Goal: Information Seeking & Learning: Compare options

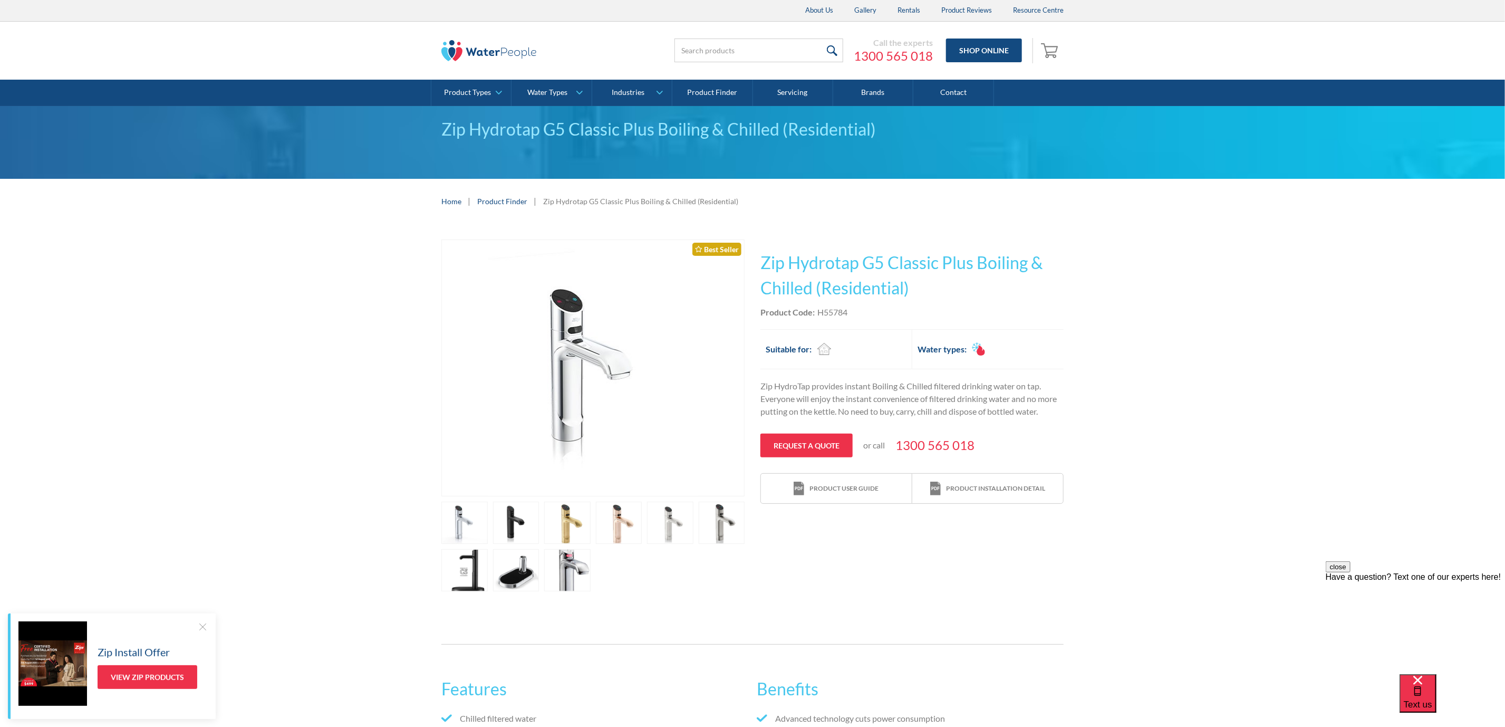
click at [1149, 316] on div "Play video Fits Most Brands Best Seller No items found. This tap design is incl…" at bounding box center [752, 415] width 1505 height 383
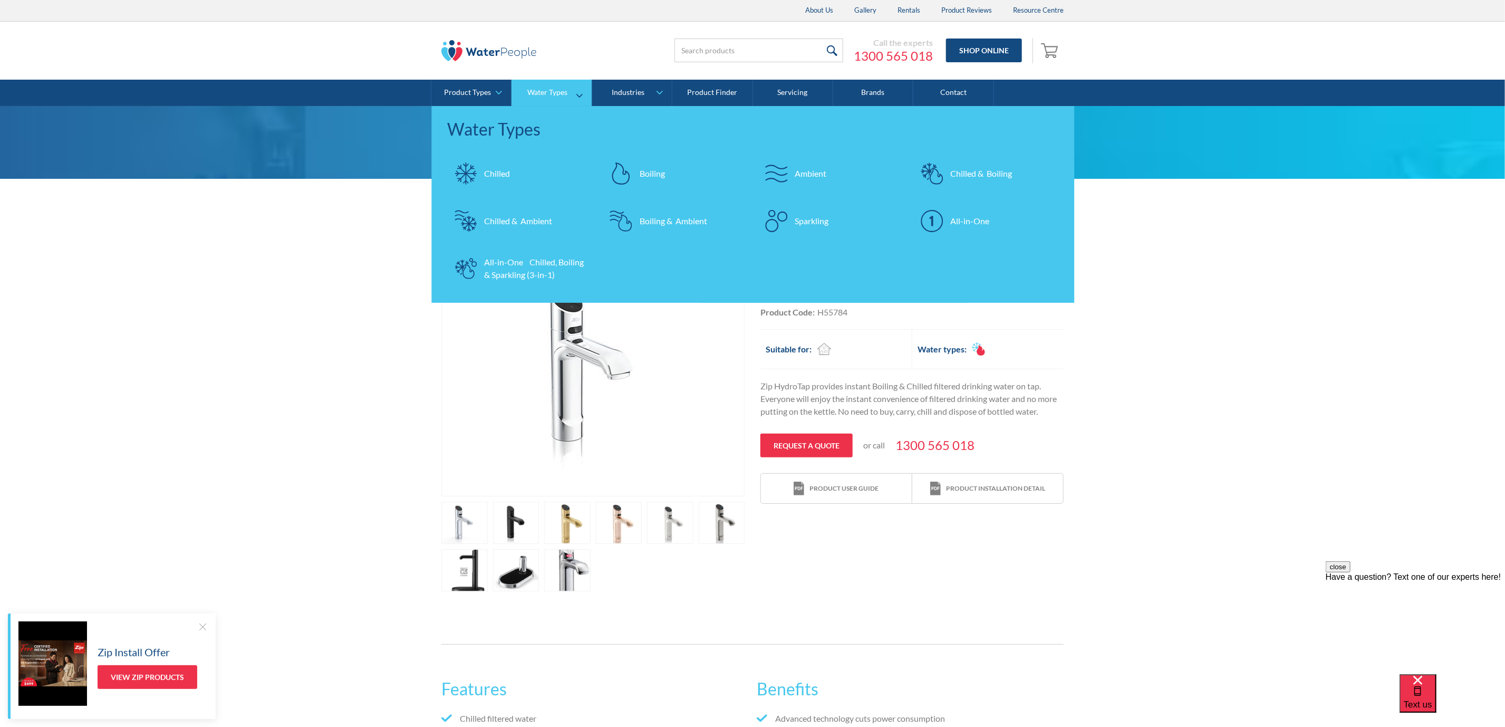
click at [554, 264] on div "All-in-One Chilled, Boiling & Sparkling (3-in-1)" at bounding box center [535, 268] width 103 height 25
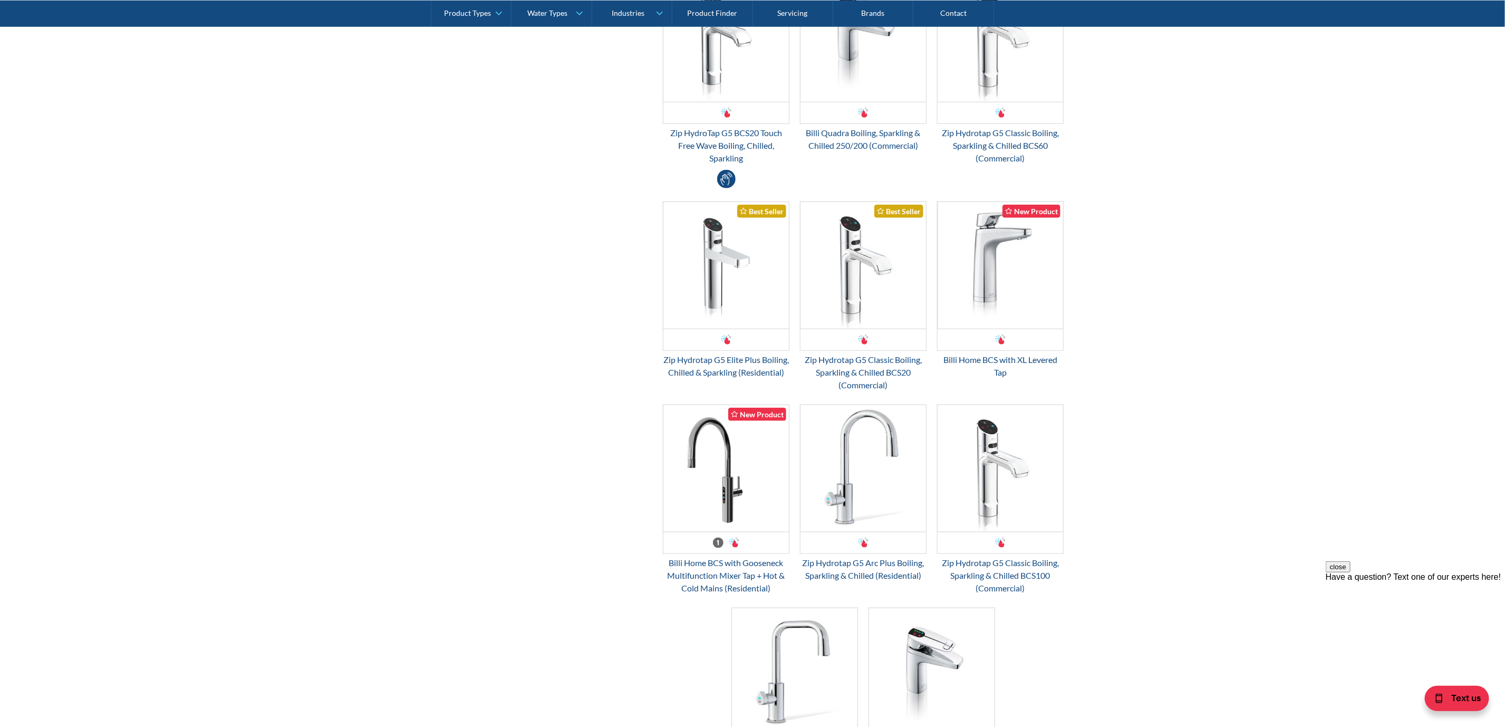
scroll to position [791, 0]
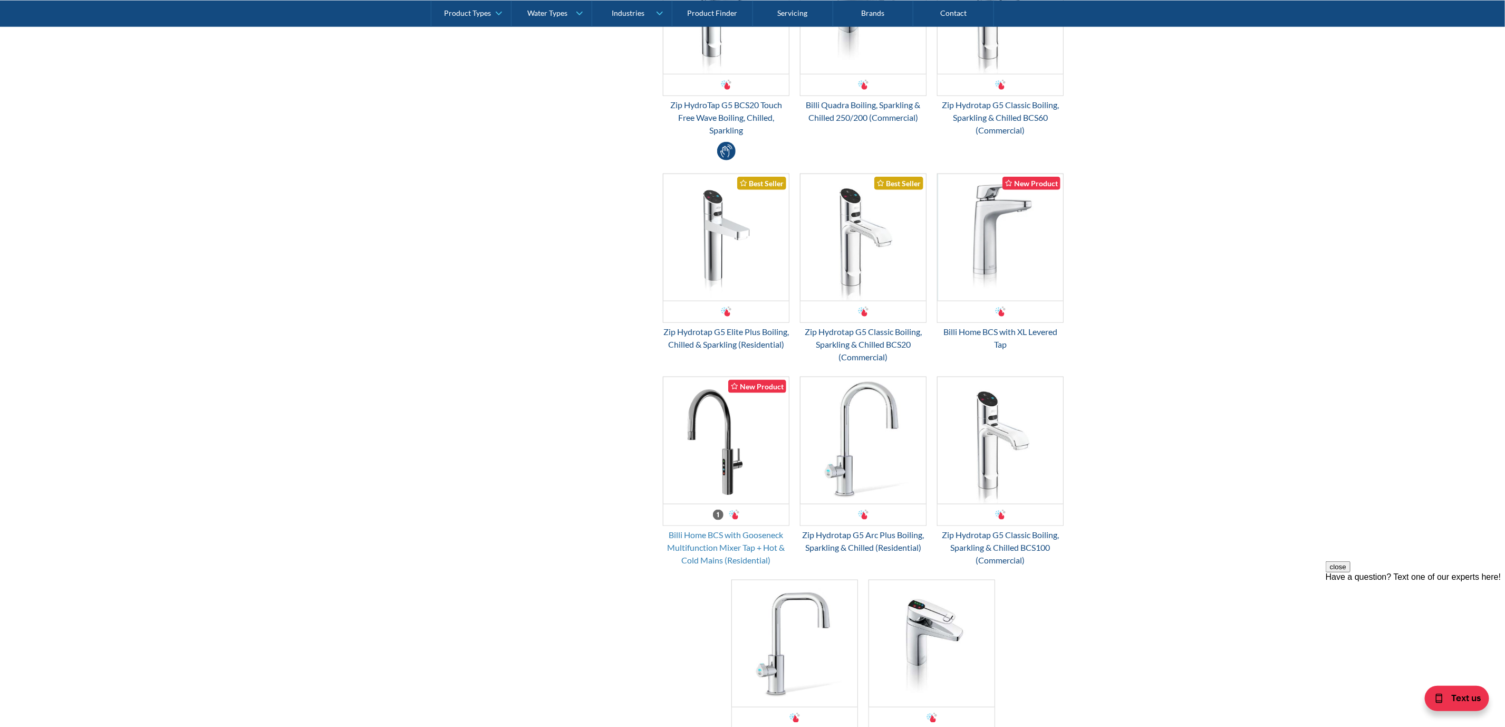
click at [725, 546] on div "Billi Home BCS with Gooseneck Multifunction Mixer Tap + Hot & Cold Mains (Resid…" at bounding box center [726, 547] width 127 height 38
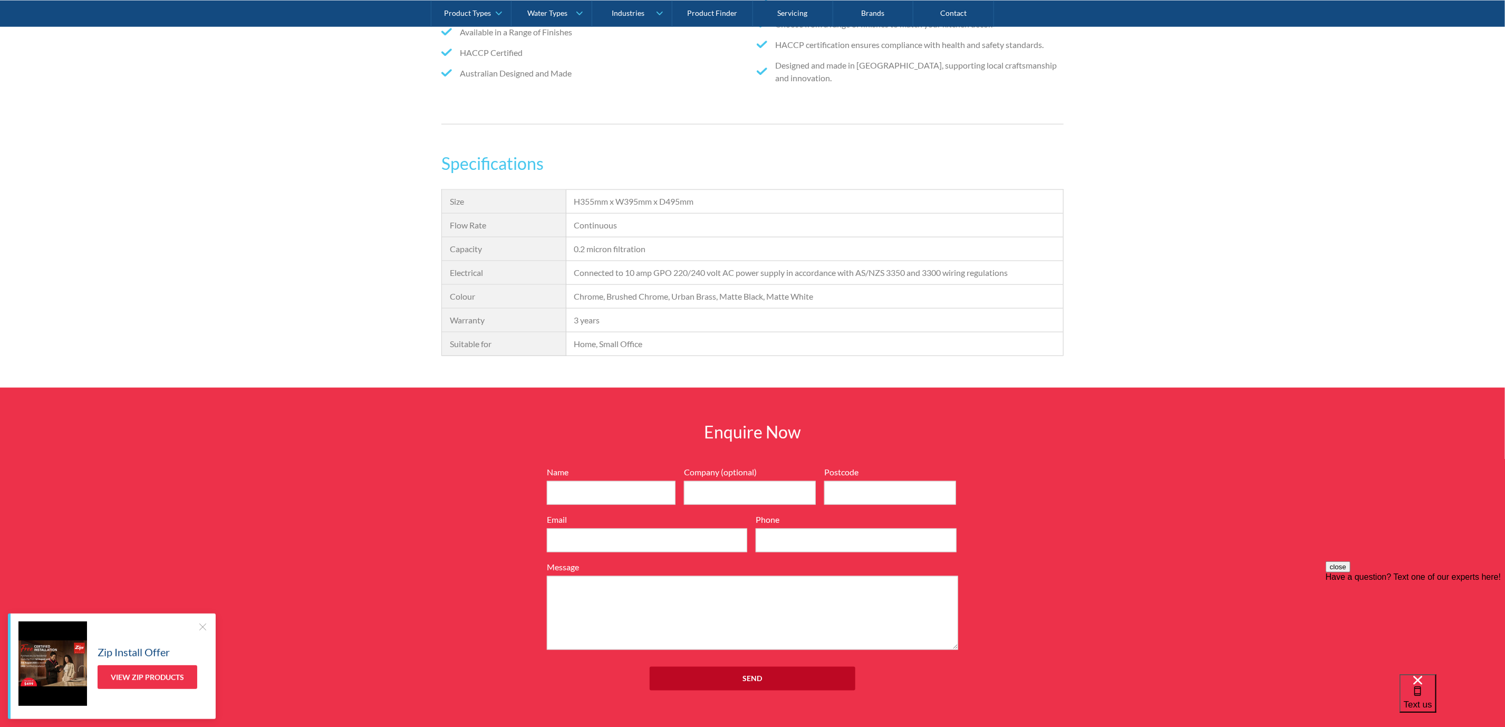
scroll to position [791, 0]
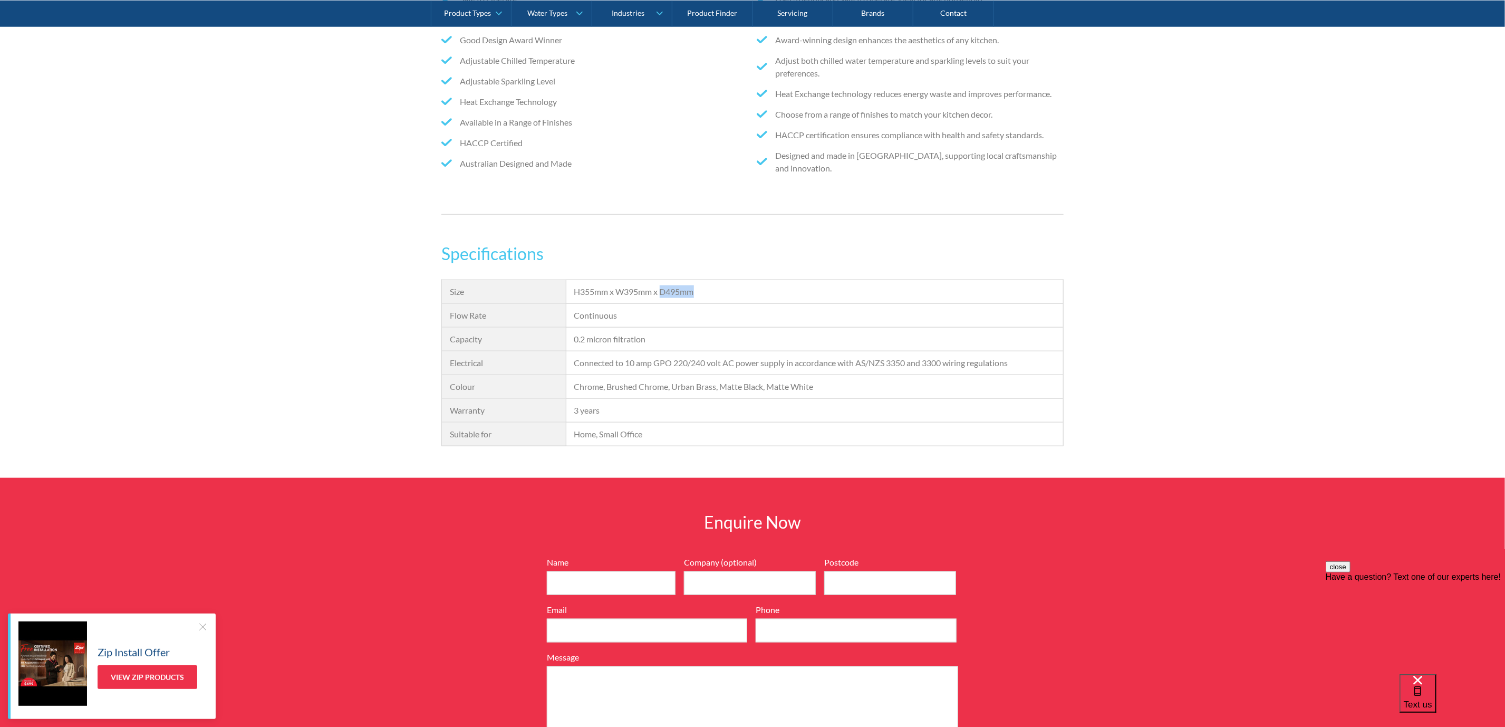
drag, startPoint x: 695, startPoint y: 289, endPoint x: 663, endPoint y: 290, distance: 31.6
click at [663, 290] on div "H355mm x W395mm x D495mm" at bounding box center [814, 291] width 481 height 13
